Goal: Register for event/course

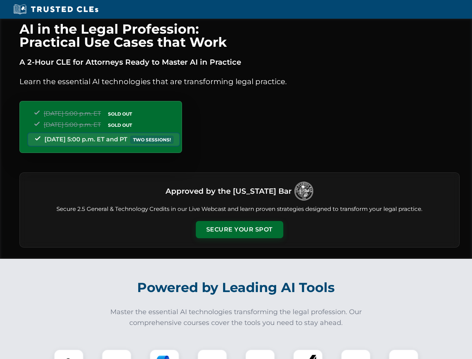
click at [239, 229] on button "Secure Your Spot" at bounding box center [239, 229] width 87 height 17
click at [69, 354] on img at bounding box center [69, 364] width 22 height 22
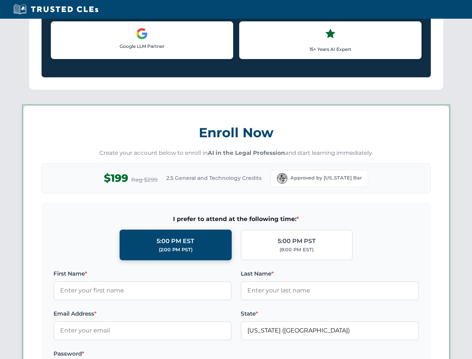
click at [164, 354] on label "Password *" at bounding box center [142, 353] width 178 height 9
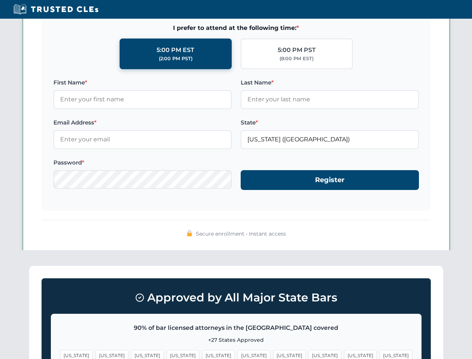
click at [344, 354] on span "[US_STATE]" at bounding box center [360, 355] width 33 height 11
